Goal: Information Seeking & Learning: Check status

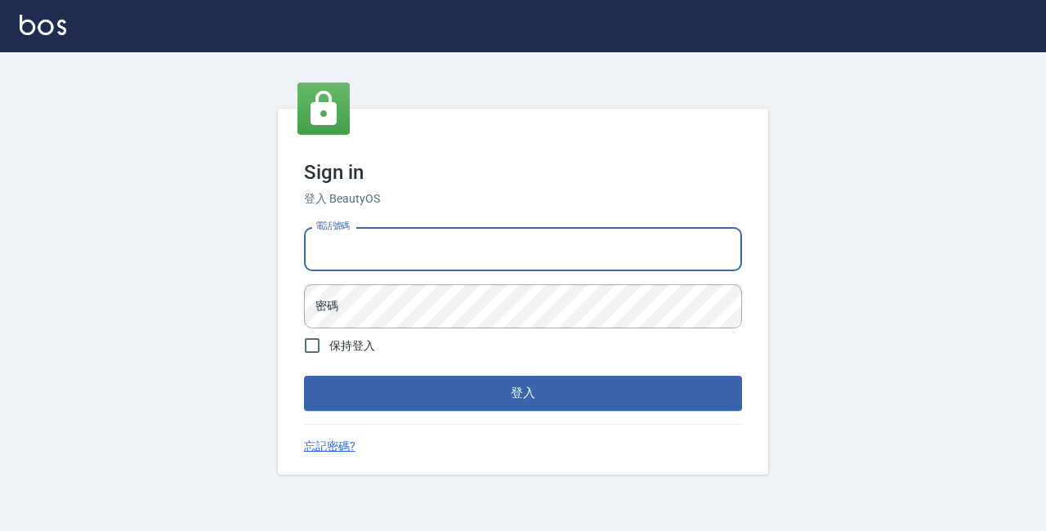
click at [528, 243] on input "電話號碼" at bounding box center [523, 249] width 438 height 44
type input "89729295"
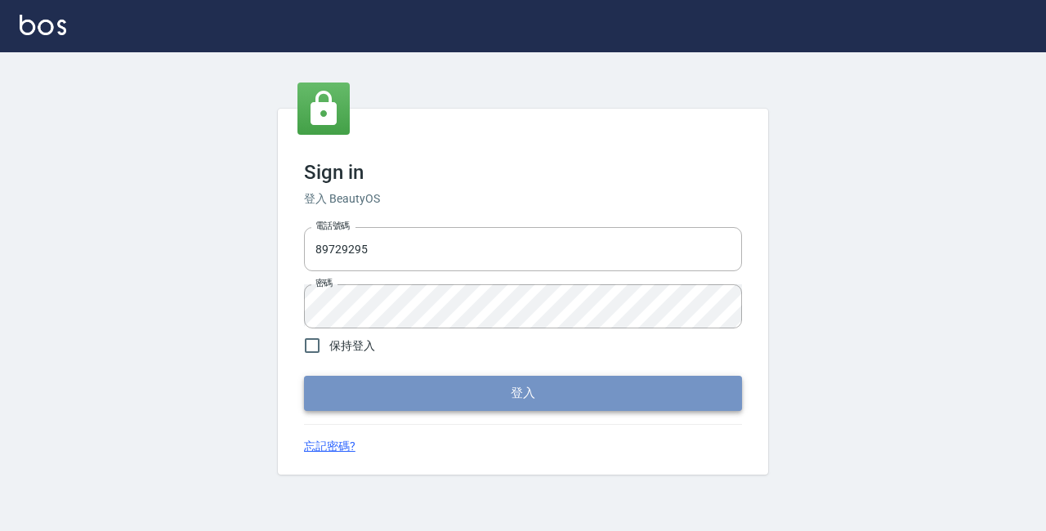
click at [611, 394] on button "登入" at bounding box center [523, 393] width 438 height 34
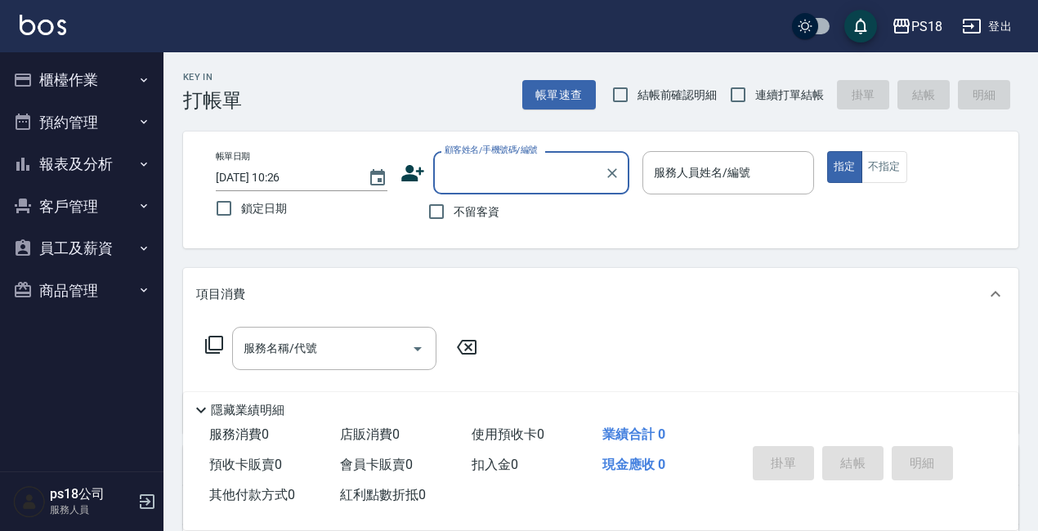
click at [63, 89] on button "櫃檯作業" at bounding box center [82, 80] width 150 height 42
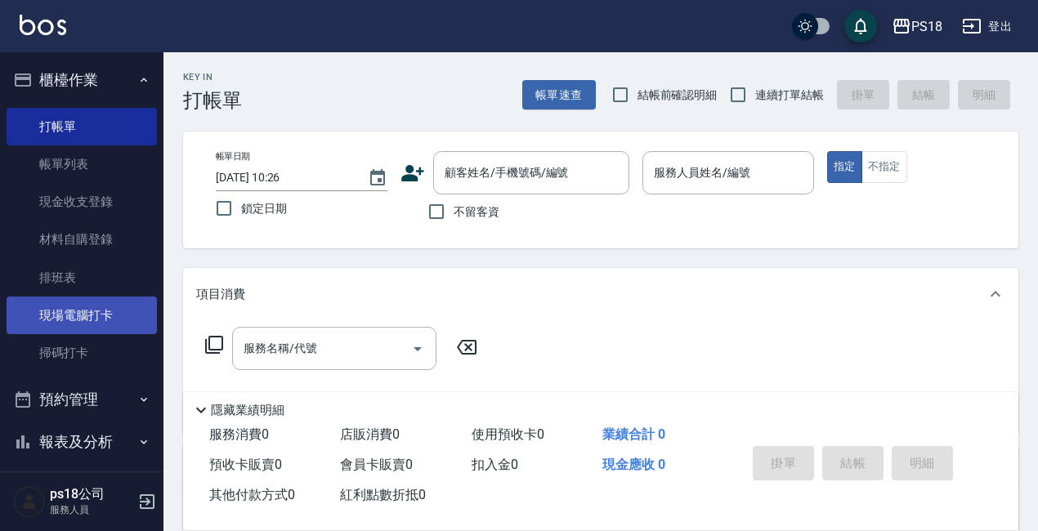
click at [108, 323] on link "現場電腦打卡" at bounding box center [82, 316] width 150 height 38
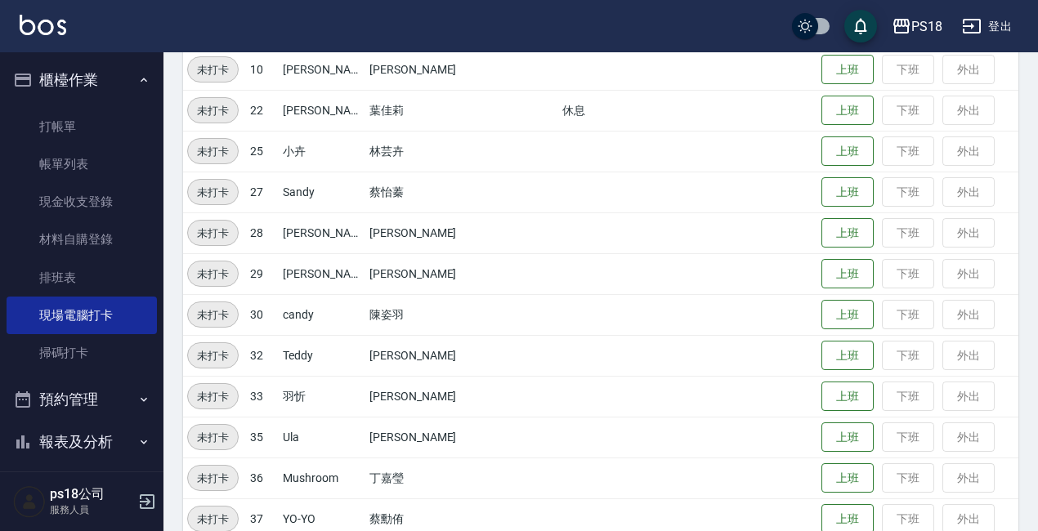
scroll to position [407, 0]
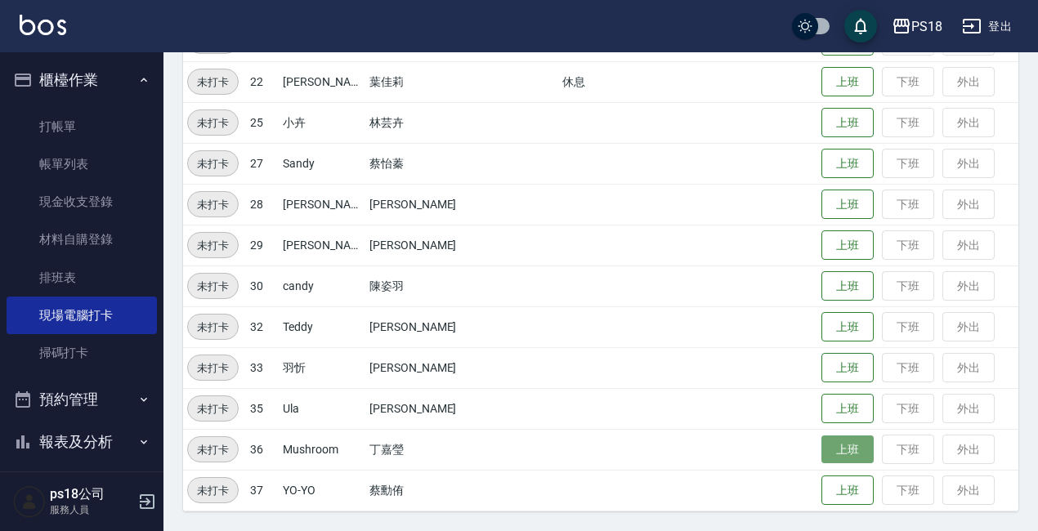
click at [821, 448] on button "上班" at bounding box center [847, 450] width 52 height 29
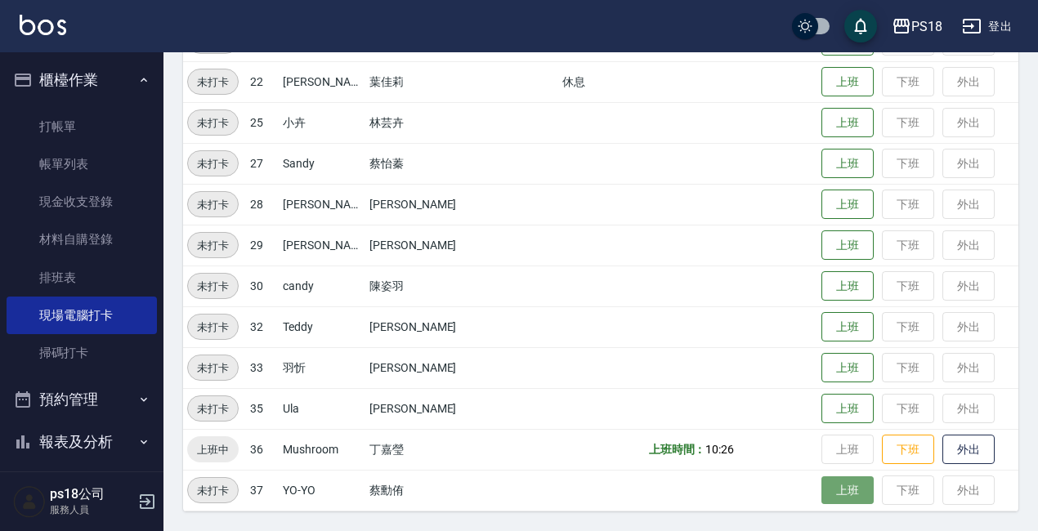
click at [821, 487] on button "上班" at bounding box center [847, 490] width 52 height 29
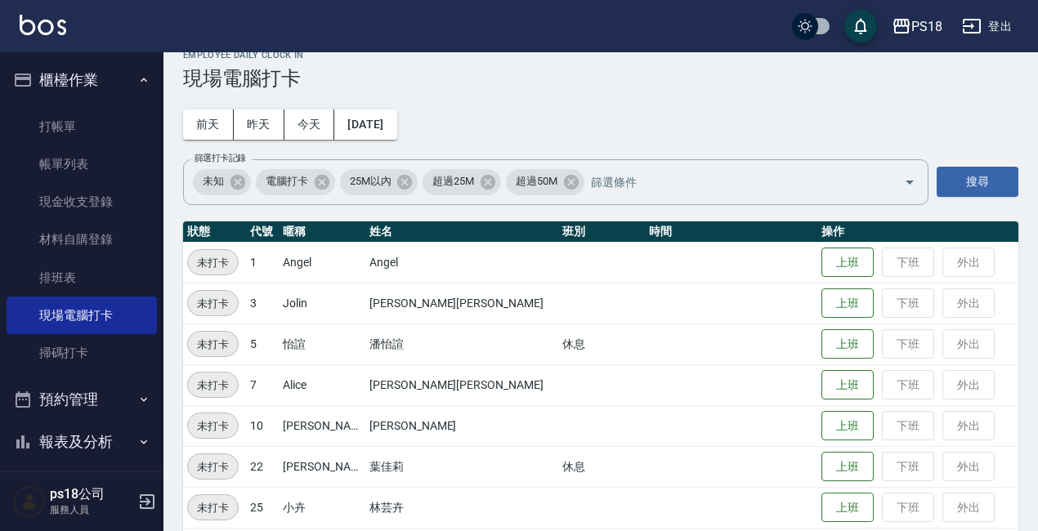
scroll to position [0, 0]
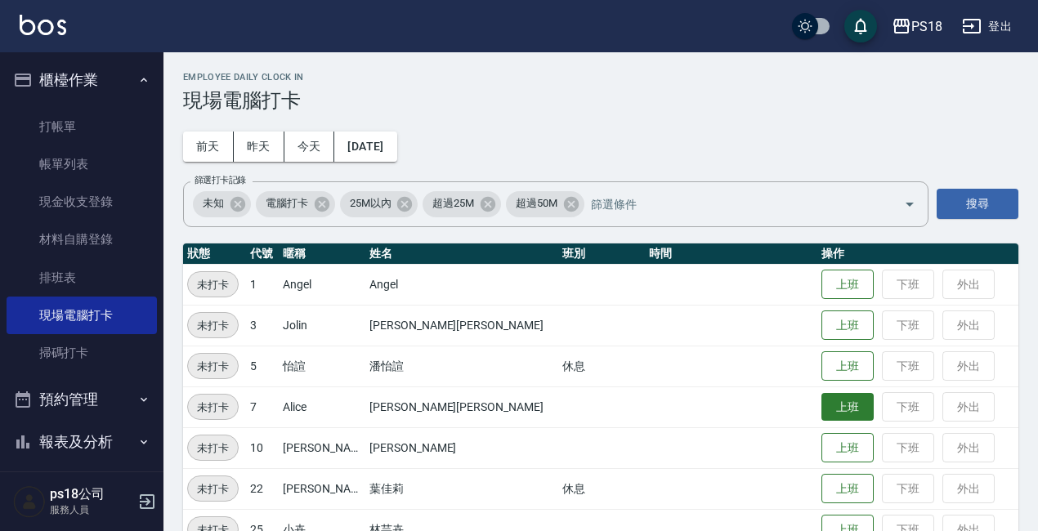
click at [821, 400] on button "上班" at bounding box center [847, 407] width 52 height 29
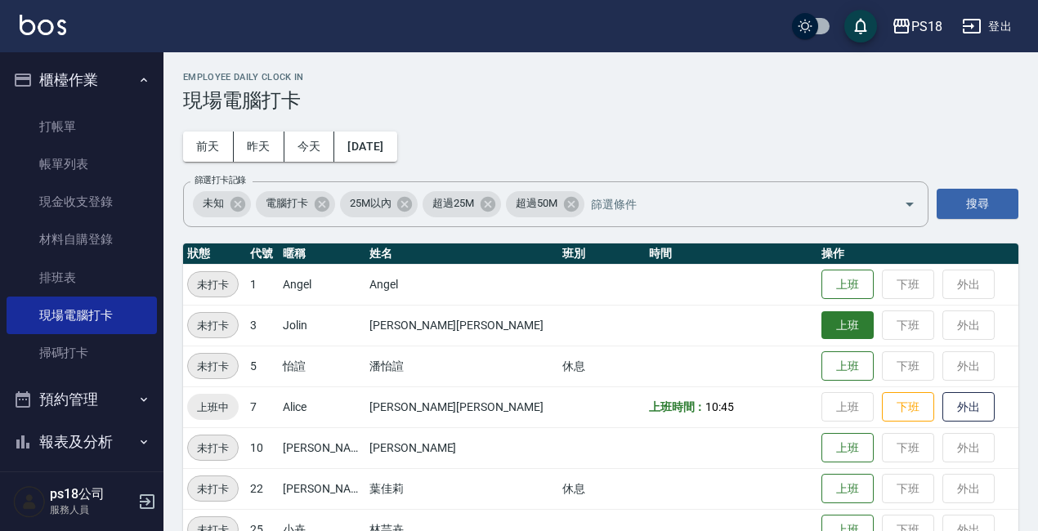
click at [821, 326] on button "上班" at bounding box center [847, 325] width 52 height 29
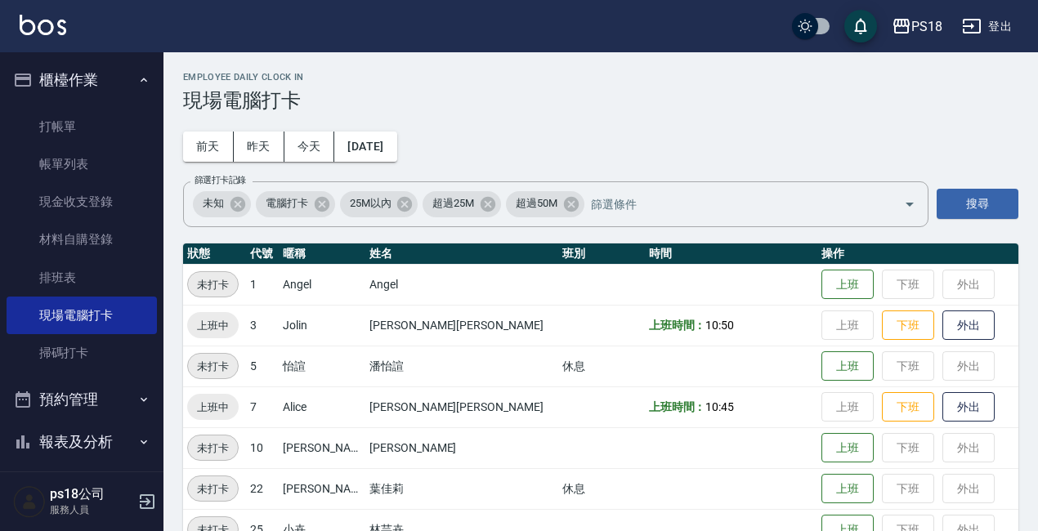
click at [81, 450] on button "報表及分析" at bounding box center [82, 442] width 150 height 42
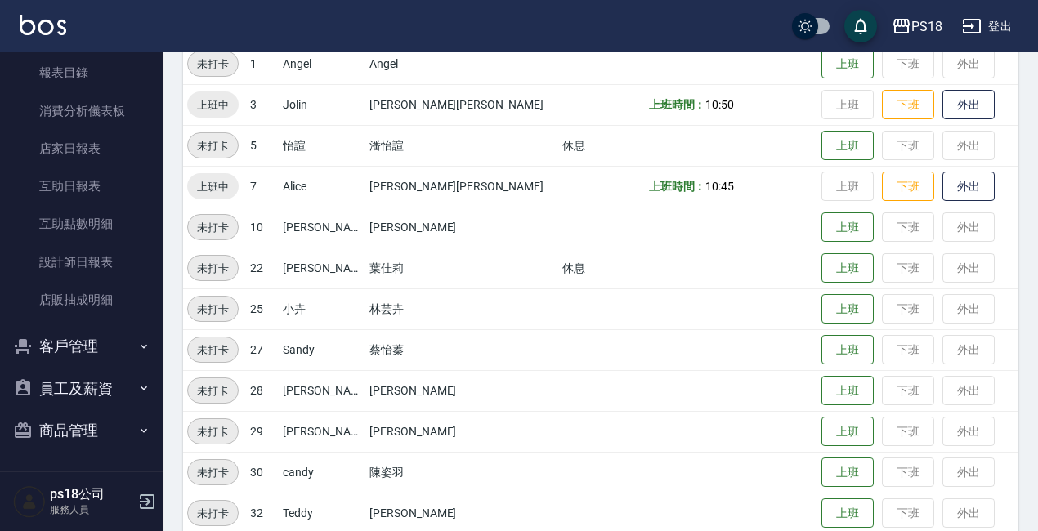
scroll to position [162, 0]
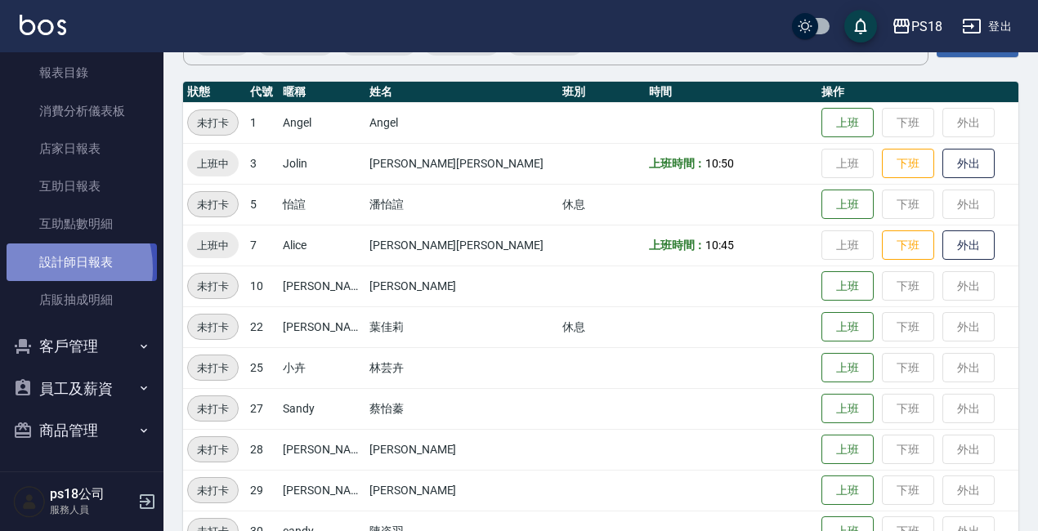
click at [53, 270] on link "設計師日報表" at bounding box center [82, 263] width 150 height 38
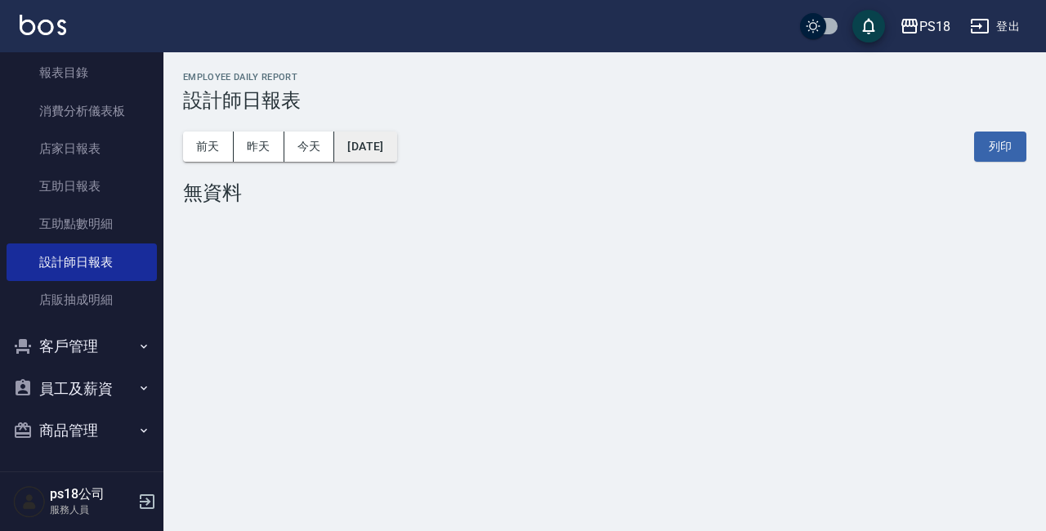
click at [396, 145] on button "[DATE]" at bounding box center [365, 147] width 62 height 30
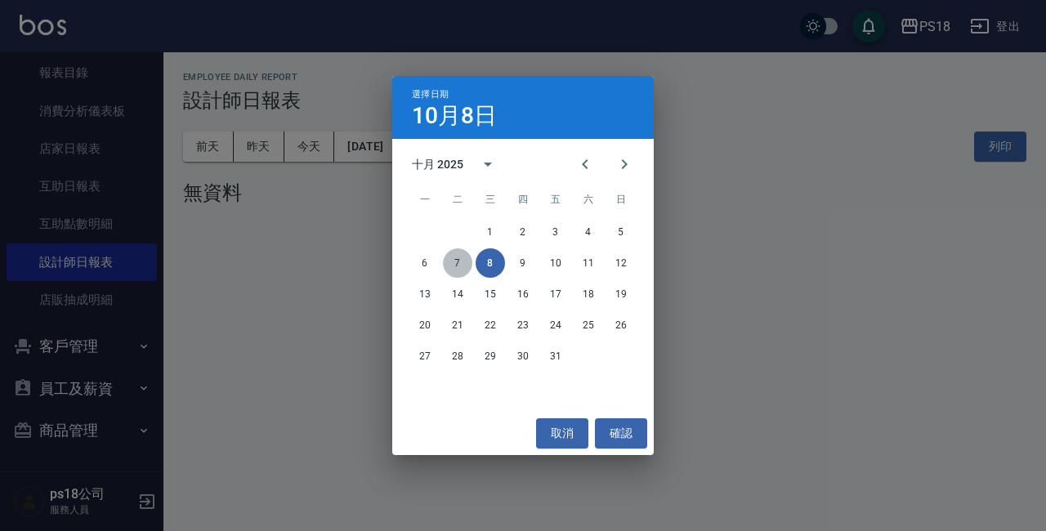
click at [457, 253] on button "7" at bounding box center [457, 262] width 29 height 29
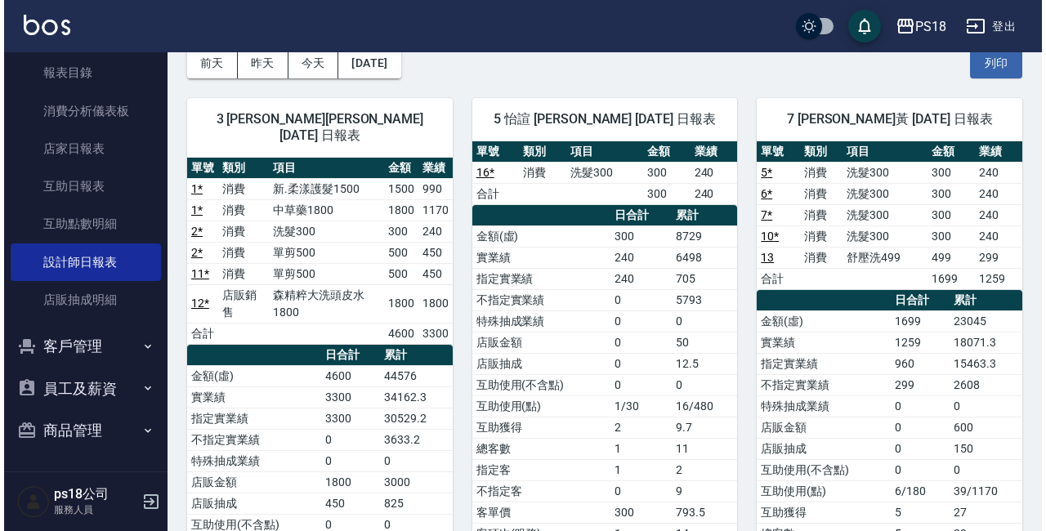
scroll to position [82, 0]
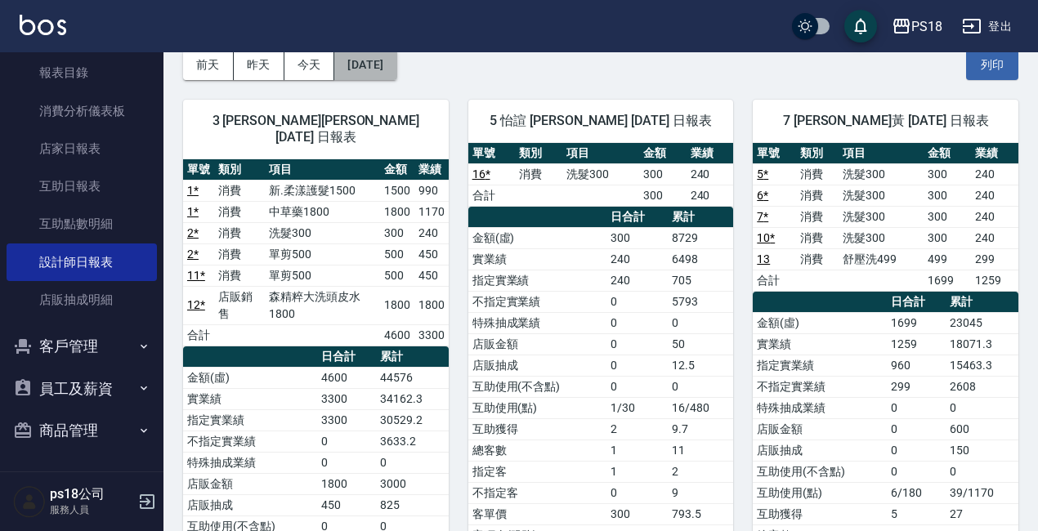
click at [395, 69] on button "[DATE]" at bounding box center [365, 65] width 62 height 30
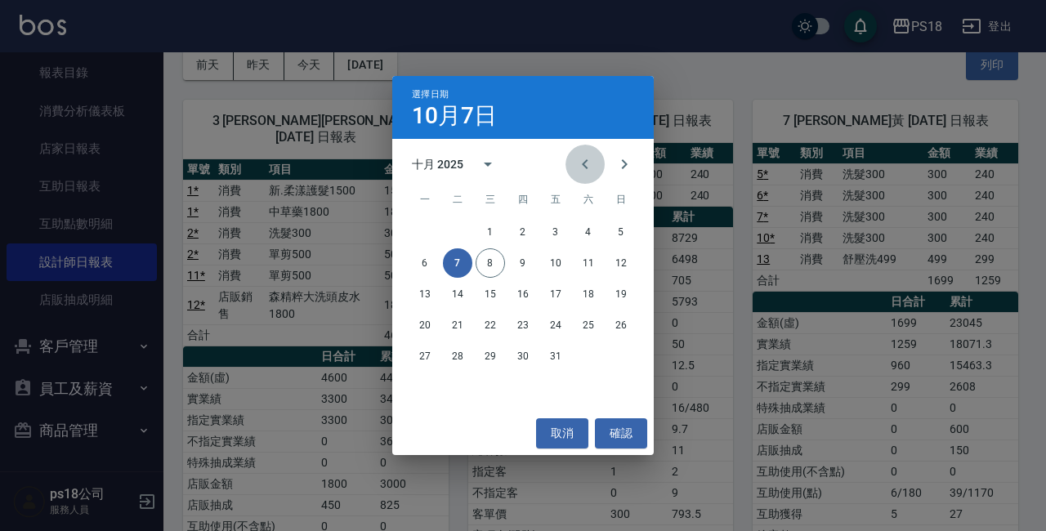
click at [589, 159] on icon "Previous month" at bounding box center [585, 164] width 20 height 20
click at [621, 232] on button "7" at bounding box center [620, 231] width 29 height 29
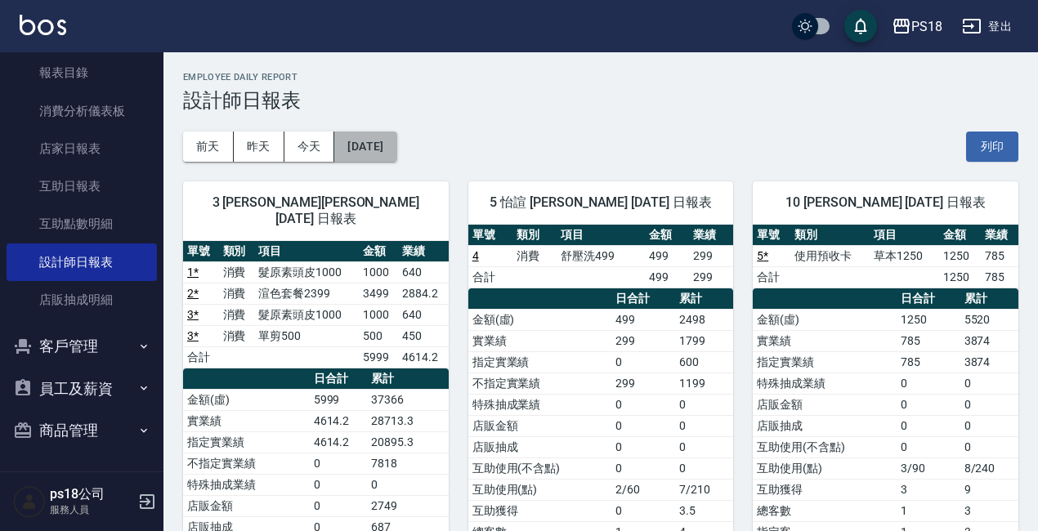
click at [396, 159] on button "[DATE]" at bounding box center [365, 147] width 62 height 30
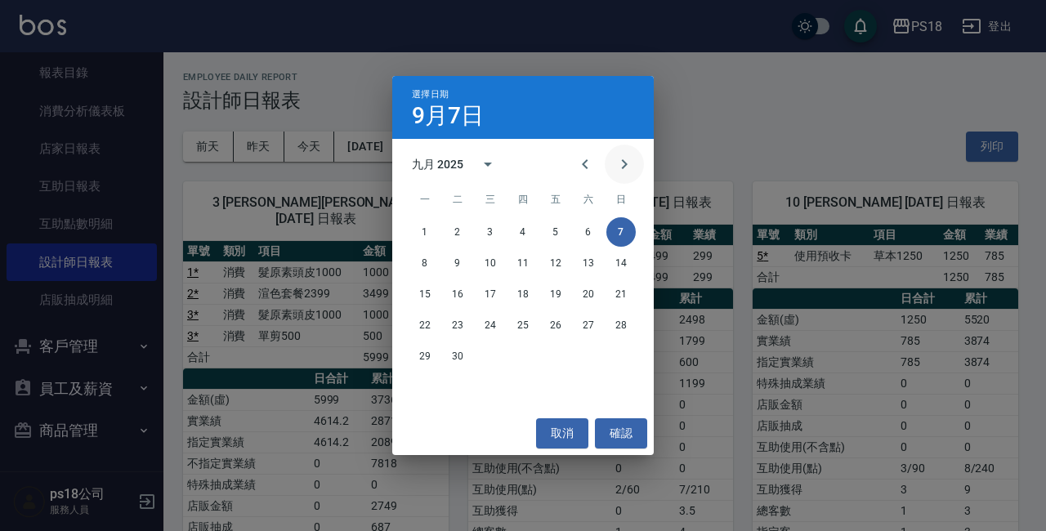
click at [624, 171] on icon "Next month" at bounding box center [625, 164] width 20 height 20
